Goal: Navigation & Orientation: Find specific page/section

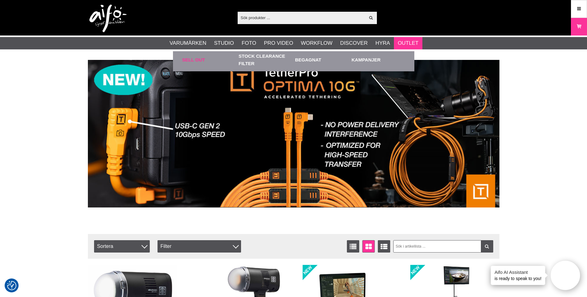
click at [194, 59] on link "Sell out" at bounding box center [208, 59] width 53 height 17
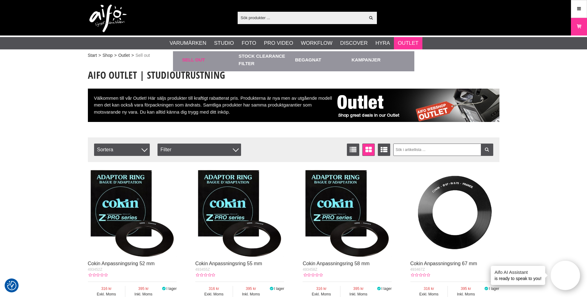
click at [194, 59] on link "Sell out" at bounding box center [208, 59] width 53 height 17
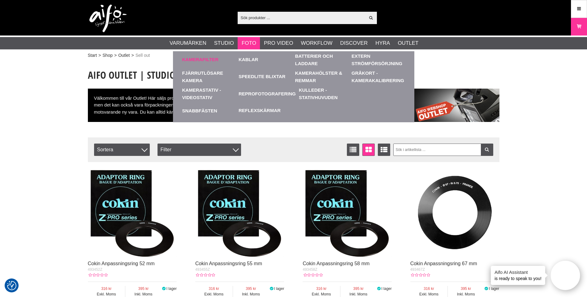
click at [211, 61] on link "Kamerafilter" at bounding box center [200, 59] width 36 height 7
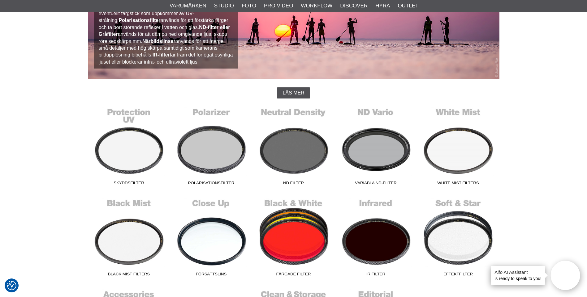
scroll to position [124, 0]
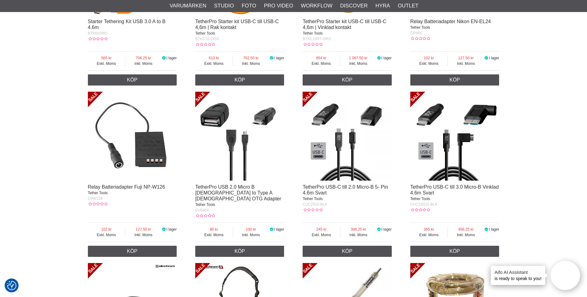
scroll to position [618, 0]
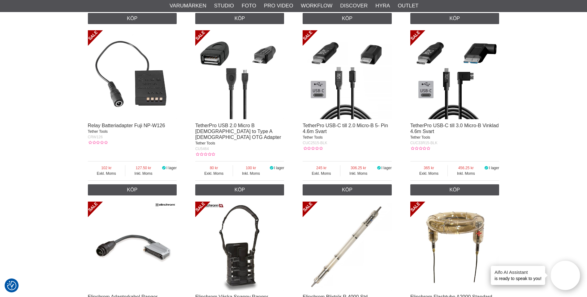
drag, startPoint x: 297, startPoint y: 195, endPoint x: 298, endPoint y: 191, distance: 4.1
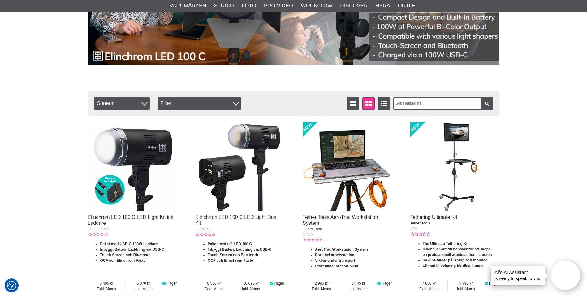
scroll to position [62, 0]
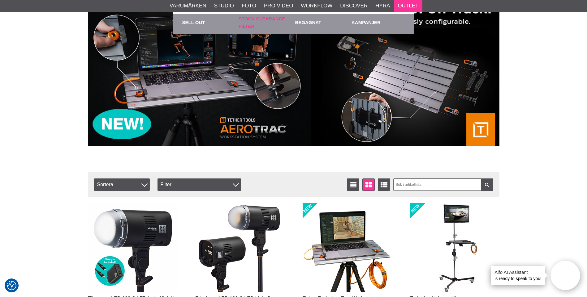
click at [267, 19] on link "Stock Clearance Filter" at bounding box center [264, 22] width 53 height 17
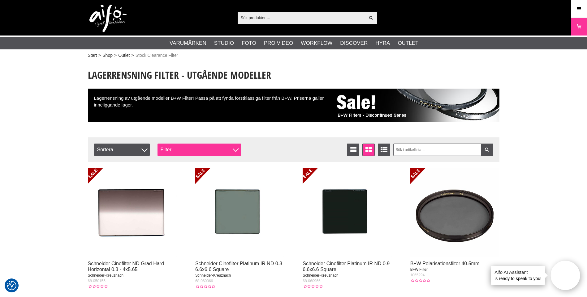
click at [233, 152] on div "Filter" at bounding box center [198, 150] width 83 height 12
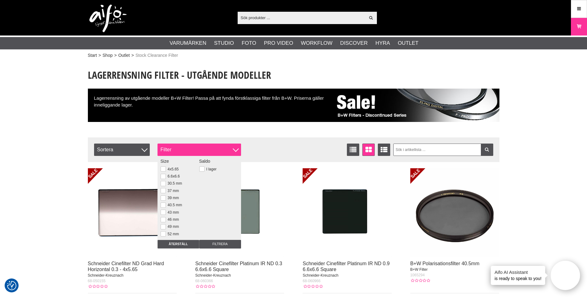
click at [233, 152] on div "Filter" at bounding box center [198, 150] width 83 height 12
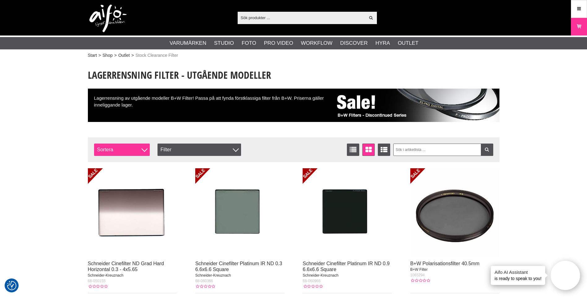
click at [144, 151] on div at bounding box center [144, 149] width 6 height 6
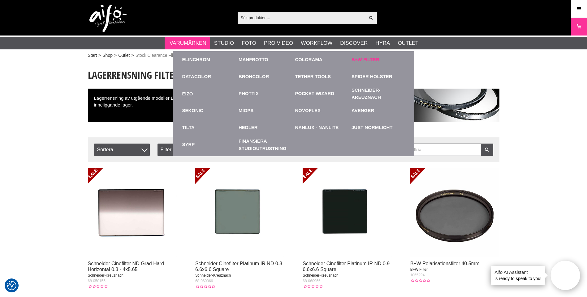
click at [361, 59] on link "B+W Filter" at bounding box center [365, 59] width 28 height 7
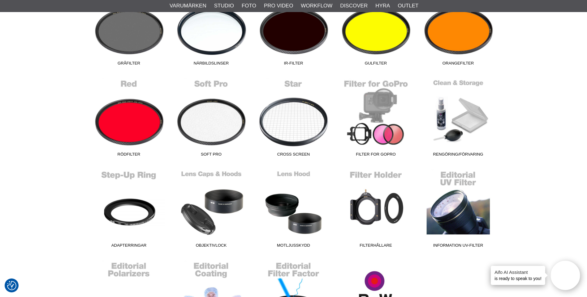
scroll to position [186, 0]
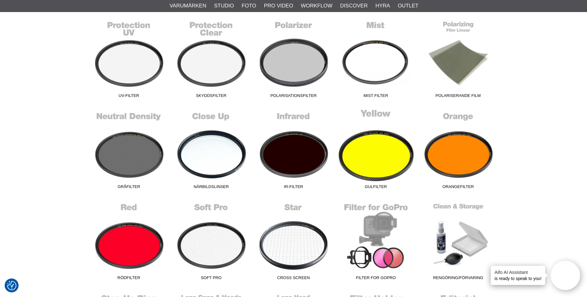
click at [367, 156] on link "Gulfilter" at bounding box center [376, 150] width 82 height 83
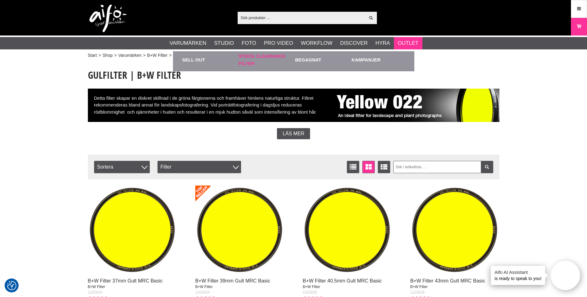
click at [249, 64] on link "Stock Clearance Filter" at bounding box center [264, 59] width 53 height 17
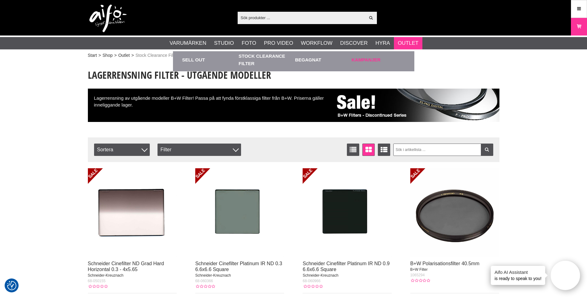
click at [369, 61] on link "Kampanjer" at bounding box center [377, 59] width 53 height 17
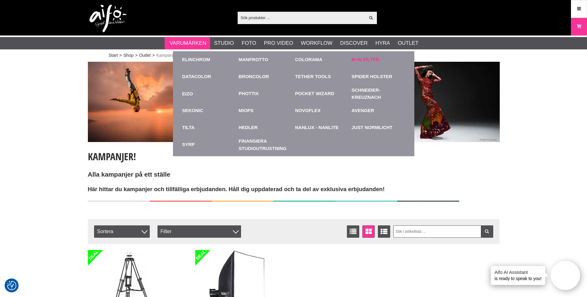
click at [362, 59] on link "B+W Filter" at bounding box center [365, 59] width 28 height 7
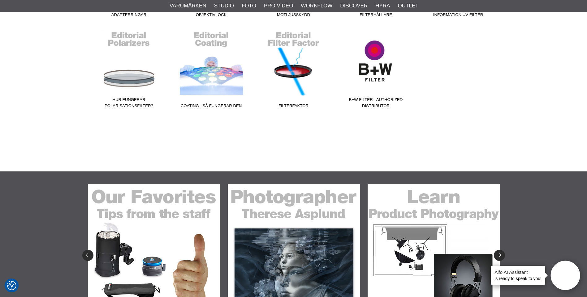
scroll to position [538, 0]
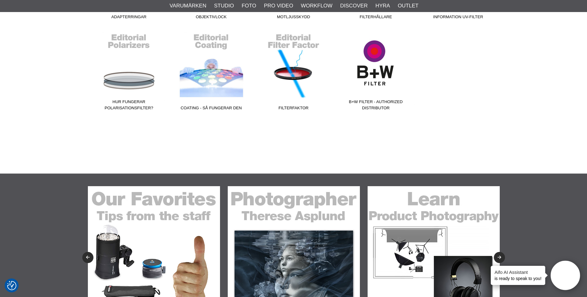
click at [369, 78] on link "B+W Filter - Authorized Distributor" at bounding box center [376, 71] width 82 height 83
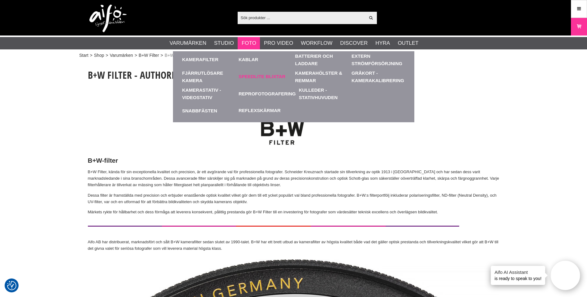
click at [260, 78] on link "Speedlite Blixtar" at bounding box center [261, 76] width 47 height 7
